Goal: Transaction & Acquisition: Book appointment/travel/reservation

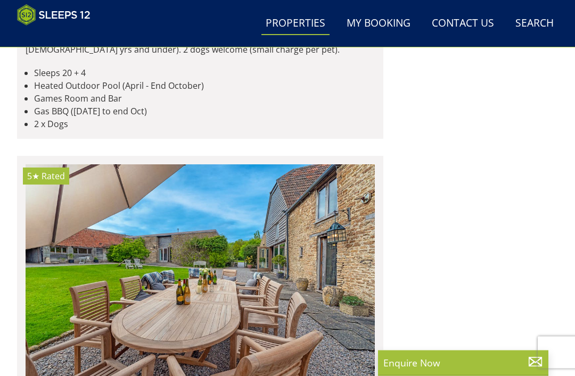
scroll to position [15313, 0]
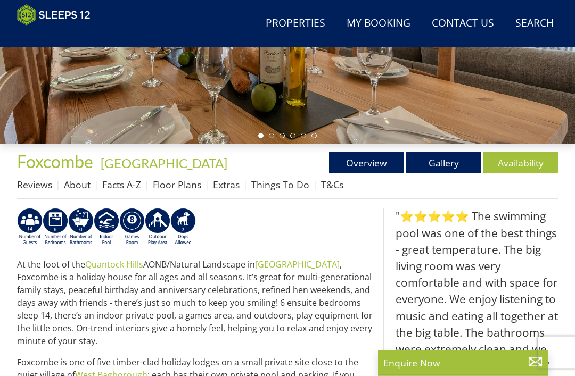
scroll to position [256, 0]
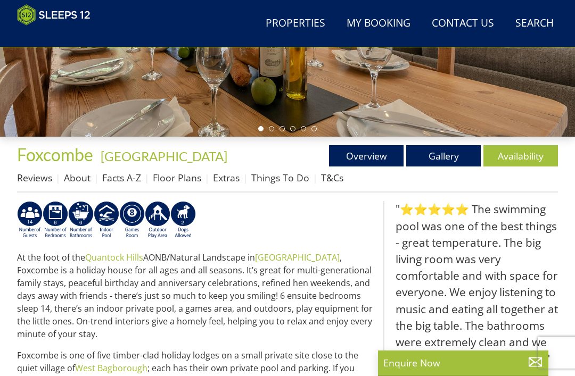
click at [531, 152] on link "Availability" at bounding box center [520, 155] width 75 height 21
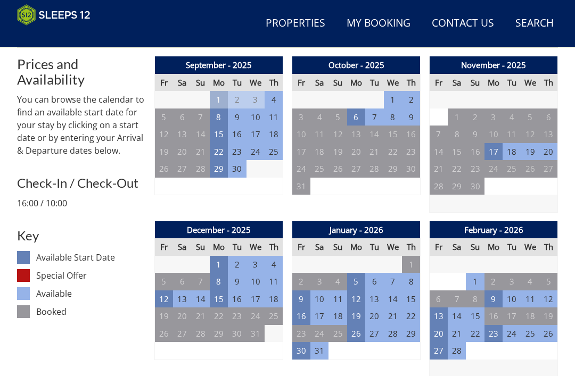
scroll to position [401, 0]
click at [172, 320] on td "19" at bounding box center [164, 317] width 18 height 18
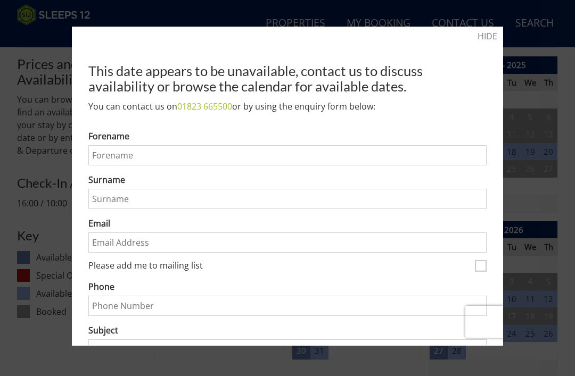
click at [485, 37] on link "HIDE" at bounding box center [487, 36] width 20 height 13
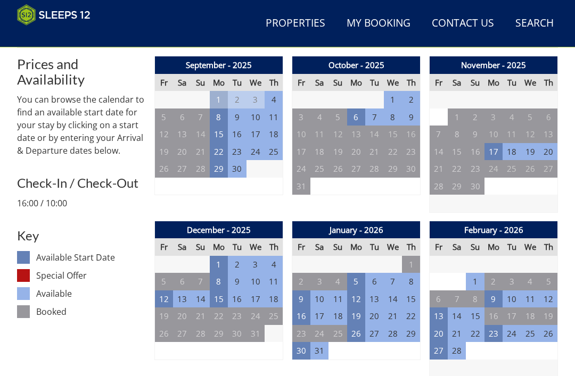
click at [166, 298] on td "12" at bounding box center [164, 300] width 18 height 18
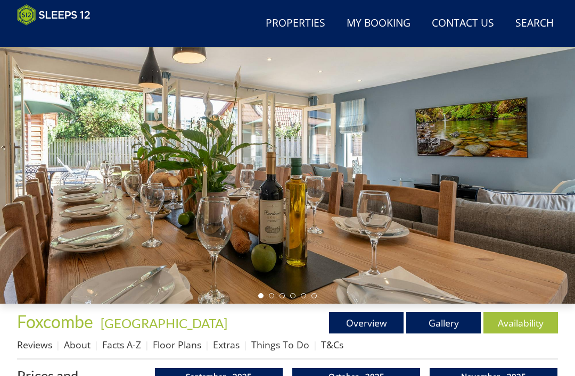
scroll to position [0, 0]
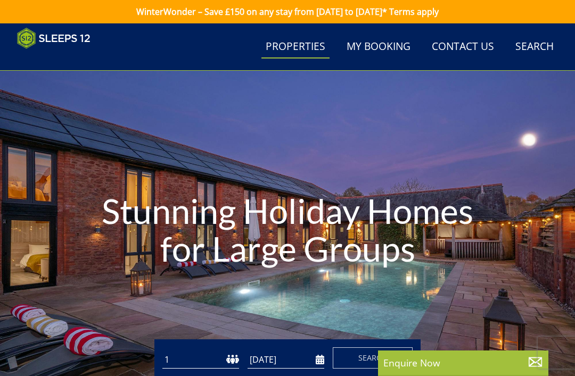
select select "14"
select select "6"
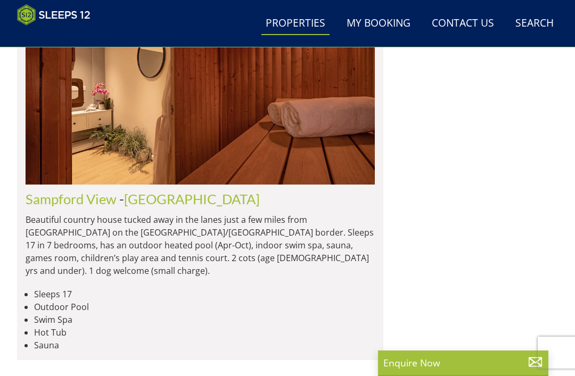
scroll to position [8140, 0]
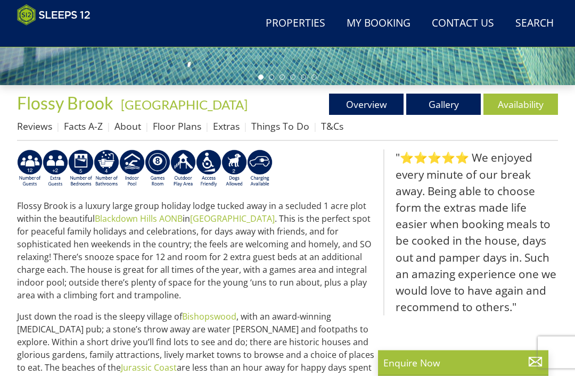
scroll to position [308, 0]
click at [523, 105] on link "Availability" at bounding box center [520, 104] width 75 height 21
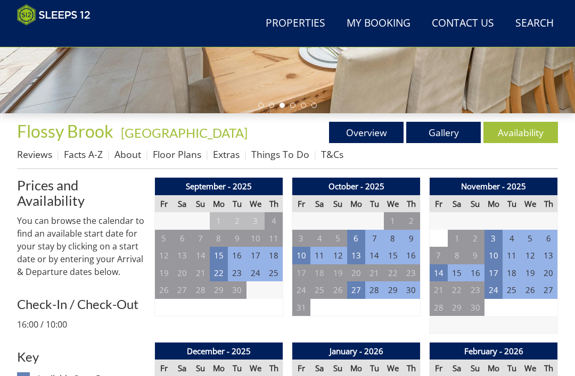
scroll to position [292, 0]
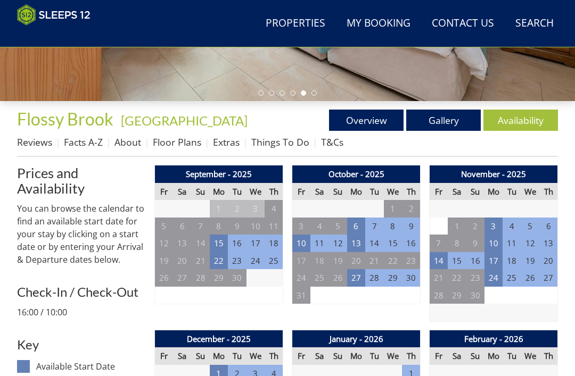
click at [556, 145] on ul "Reviews Facts A-Z About Floor Plans Extras Things To Do T&Cs" at bounding box center [287, 145] width 541 height 24
click at [451, 262] on td "15" at bounding box center [457, 261] width 18 height 18
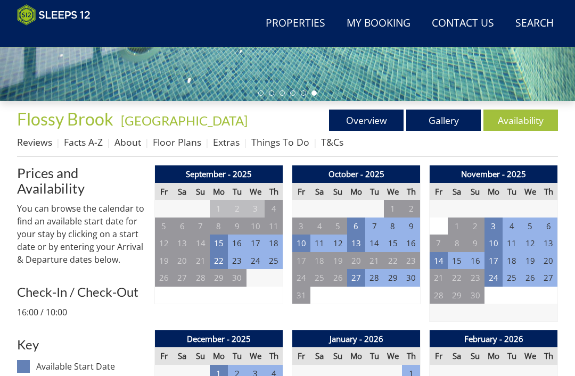
click at [555, 139] on ul "Reviews Facts A-Z About Floor Plans Extras Things To Do T&Cs" at bounding box center [287, 145] width 541 height 24
click at [441, 262] on td "14" at bounding box center [439, 261] width 18 height 18
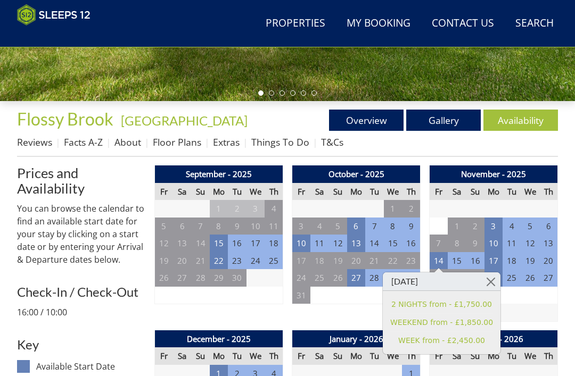
click at [250, 112] on h1 "Flossy Brook - Somerset" at bounding box center [152, 119] width 270 height 19
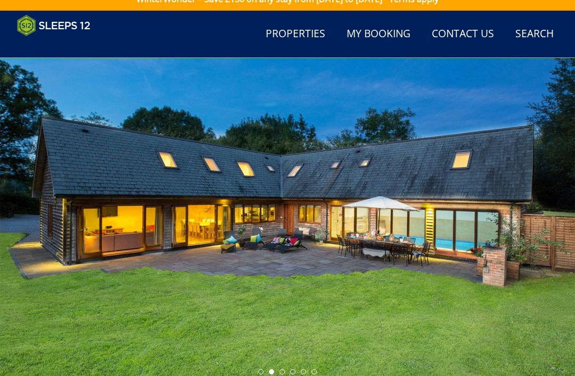
scroll to position [0, 0]
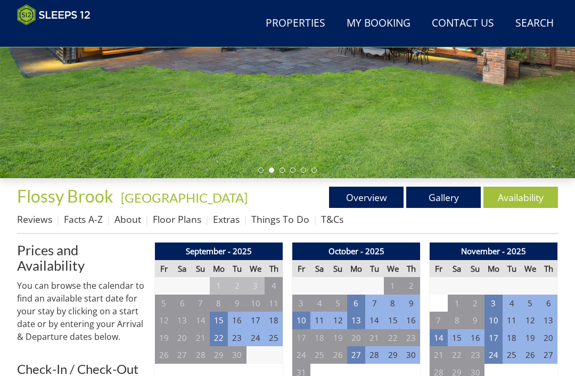
click at [174, 223] on link "Floor Plans" at bounding box center [177, 219] width 48 height 13
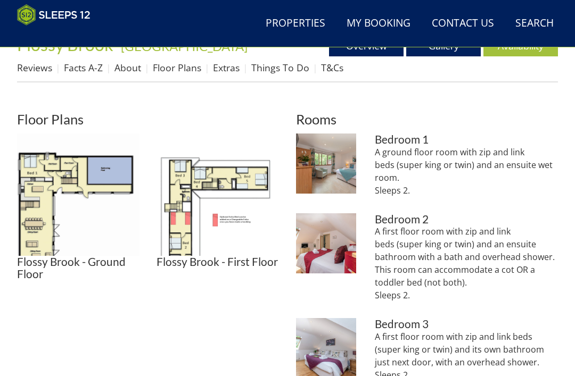
scroll to position [366, 0]
click at [238, 180] on img at bounding box center [218, 195] width 122 height 122
click at [87, 217] on img at bounding box center [78, 195] width 122 height 122
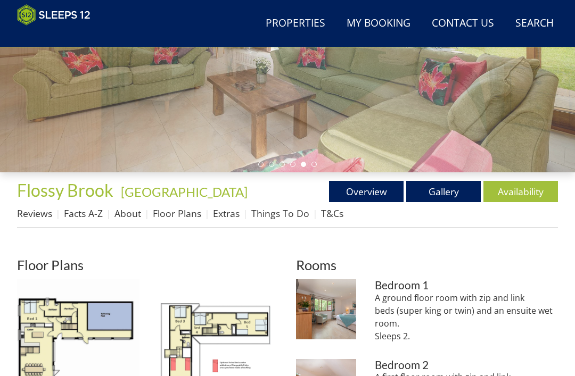
scroll to position [215, 0]
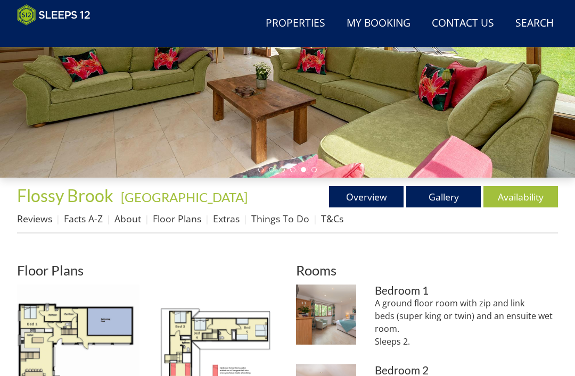
click at [81, 225] on link "Facts A-Z" at bounding box center [83, 218] width 39 height 13
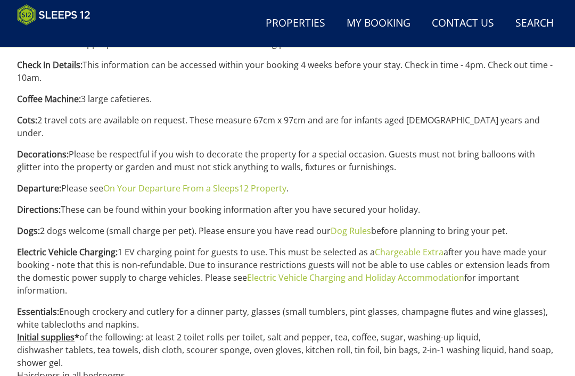
scroll to position [562, 0]
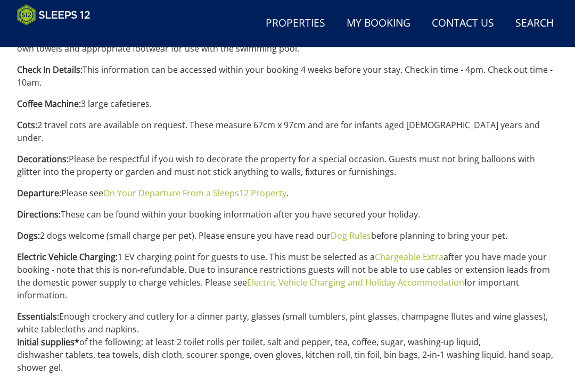
click at [348, 230] on link "Dog Rules" at bounding box center [351, 236] width 40 height 12
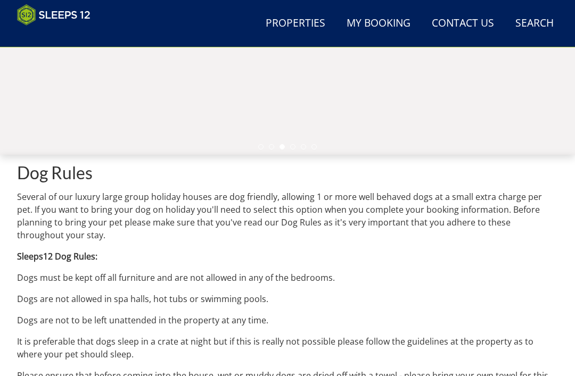
scroll to position [237, 0]
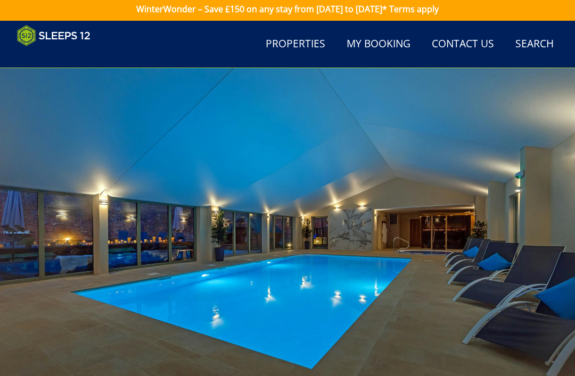
scroll to position [0, 0]
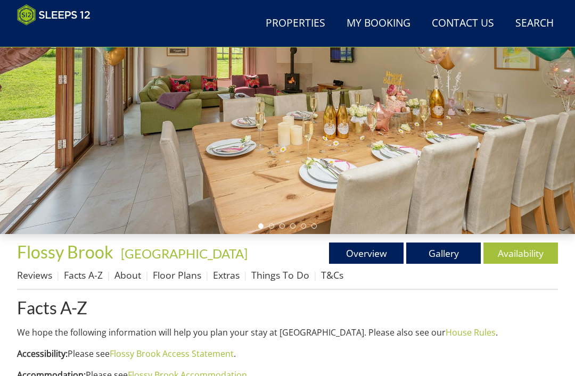
scroll to position [159, 0]
click at [448, 247] on link "Gallery" at bounding box center [443, 253] width 75 height 21
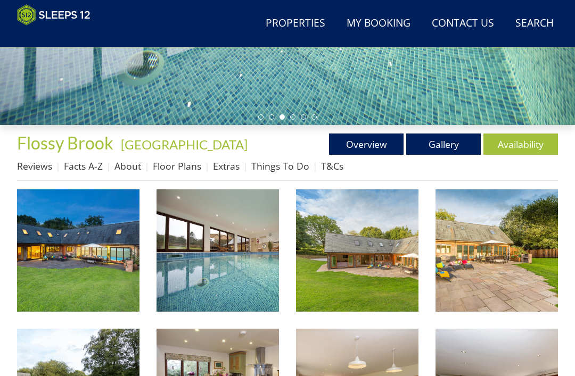
scroll to position [268, 0]
click at [84, 275] on img at bounding box center [78, 251] width 122 height 122
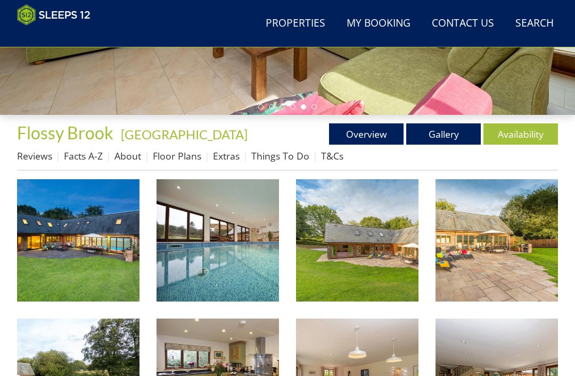
scroll to position [278, 0]
click at [29, 157] on link "Reviews" at bounding box center [34, 156] width 35 height 13
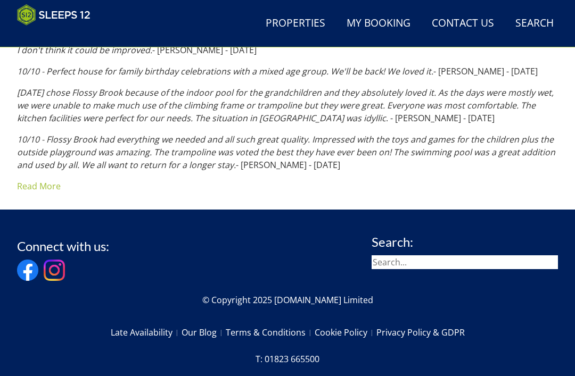
scroll to position [752, 0]
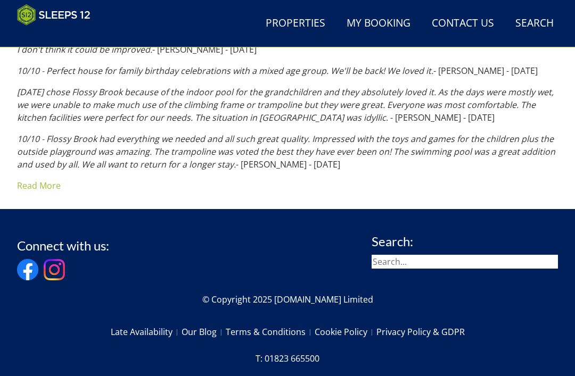
click at [34, 182] on link "Read More" at bounding box center [39, 186] width 44 height 12
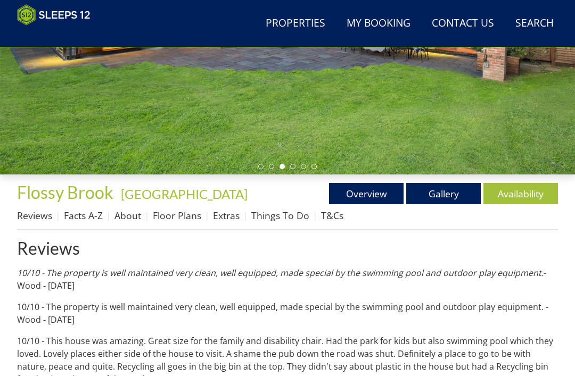
scroll to position [218, 0]
click at [74, 211] on link "Facts A-Z" at bounding box center [83, 215] width 39 height 13
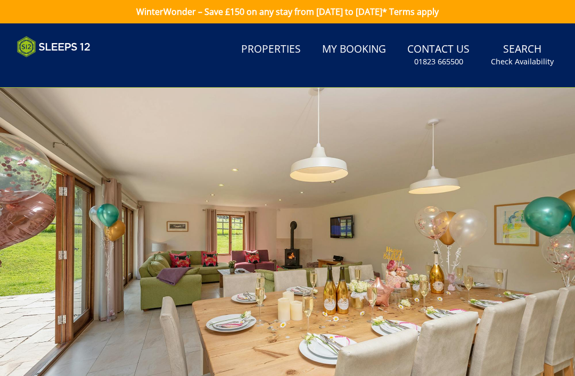
click at [400, 296] on div at bounding box center [287, 249] width 575 height 322
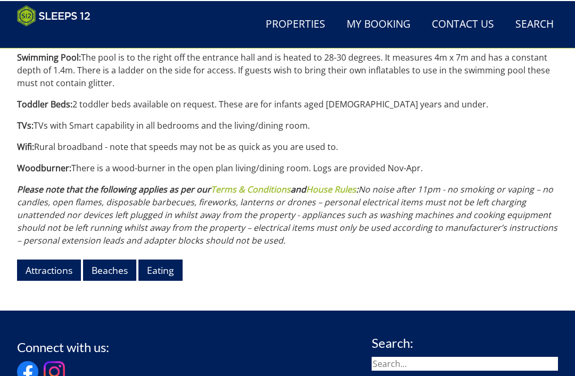
scroll to position [1200, 0]
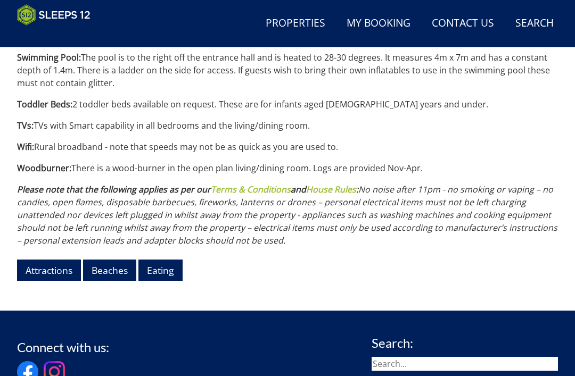
click at [47, 260] on link "Attractions" at bounding box center [49, 270] width 64 height 21
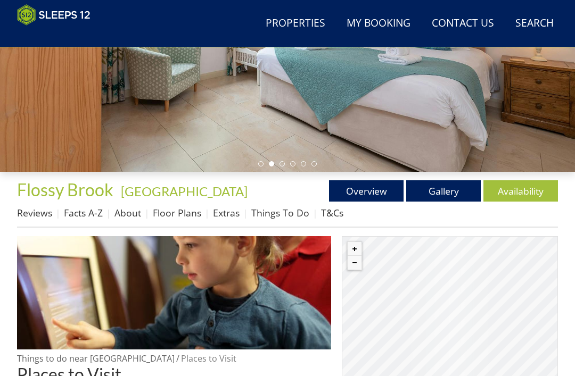
scroll to position [226, 0]
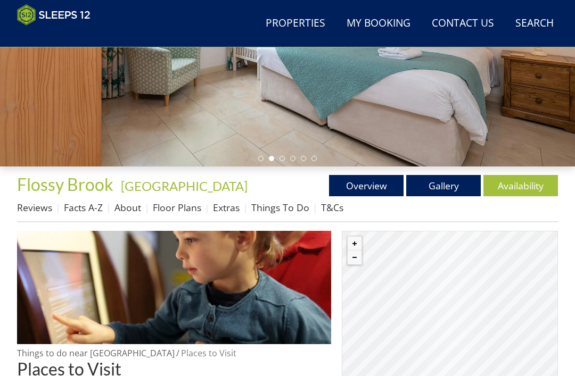
click at [90, 211] on link "Facts A-Z" at bounding box center [83, 207] width 39 height 13
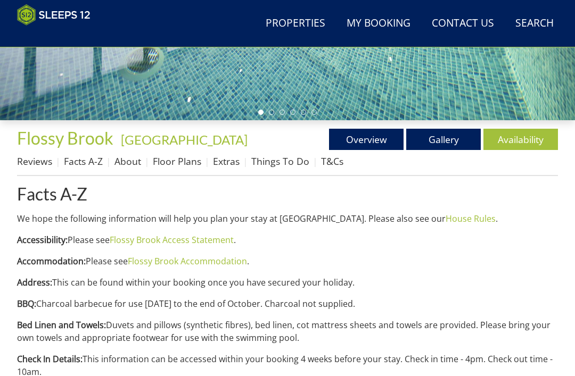
scroll to position [278, 0]
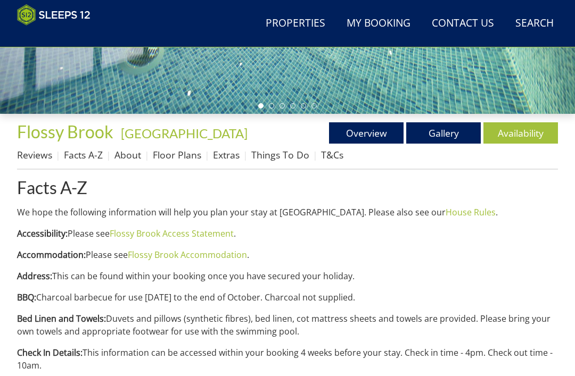
click at [227, 152] on link "Extras" at bounding box center [226, 155] width 27 height 13
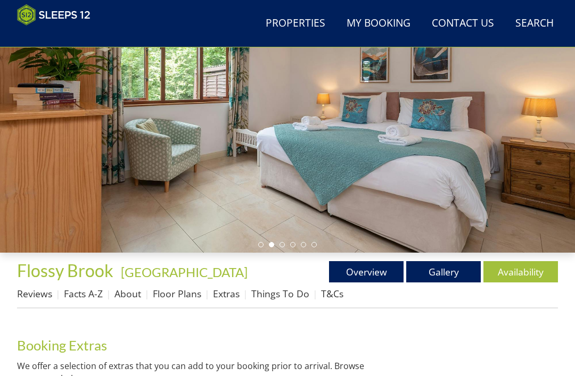
scroll to position [141, 0]
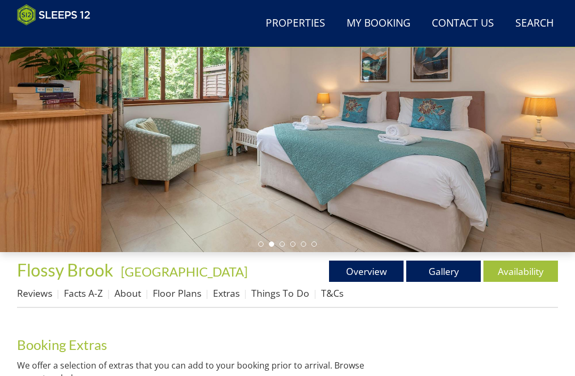
click at [123, 296] on link "About" at bounding box center [127, 293] width 27 height 13
